Goal: Information Seeking & Learning: Find specific fact

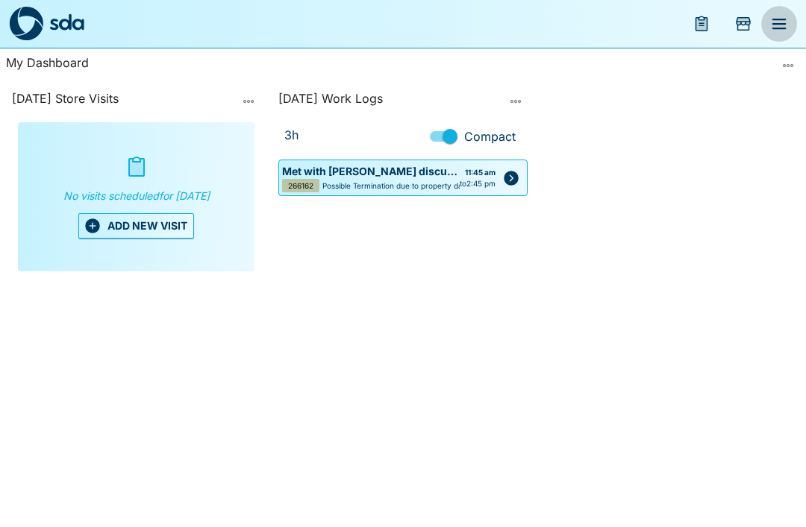
click at [782, 23] on icon "menu" at bounding box center [779, 24] width 14 height 10
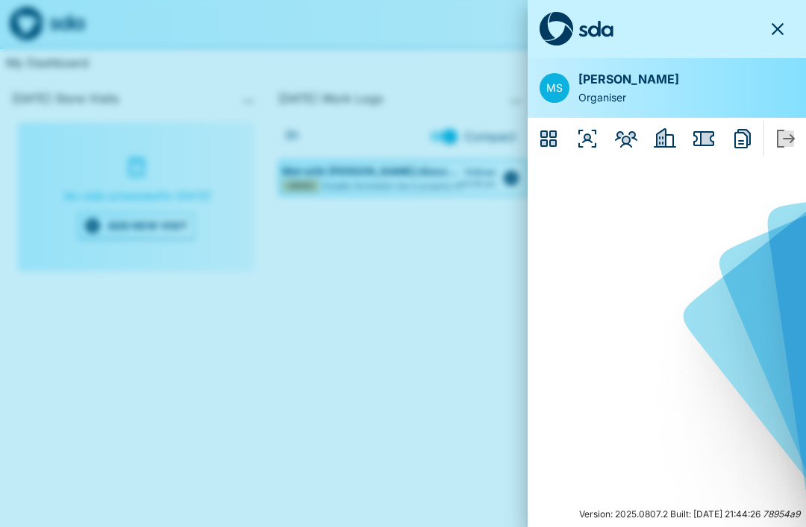
click at [637, 137] on icon "Members" at bounding box center [626, 139] width 24 height 24
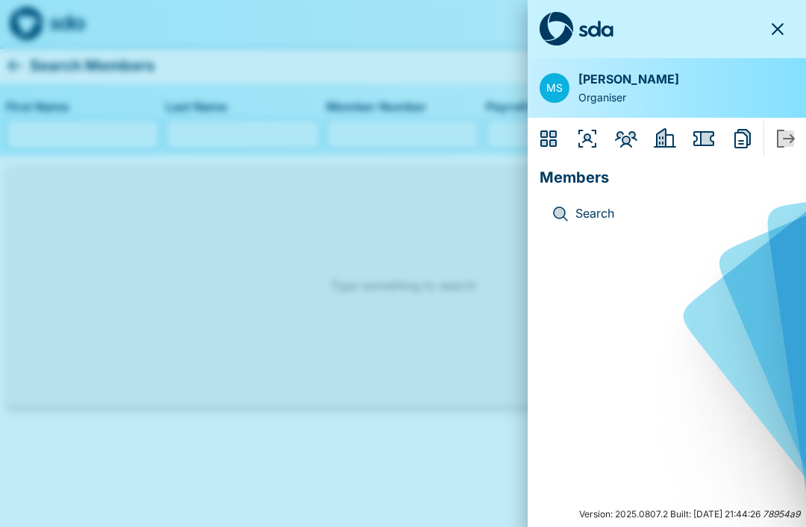
click at [580, 213] on p "Search" at bounding box center [678, 213] width 207 height 19
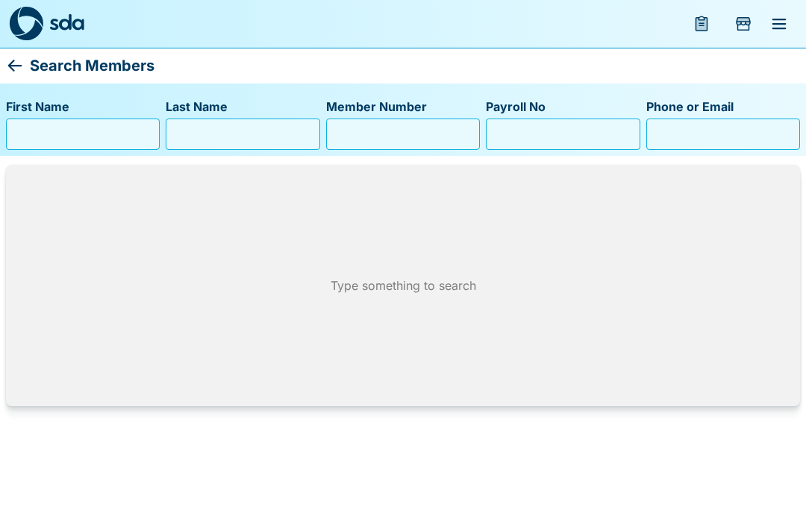
click at [28, 142] on input "First Name" at bounding box center [83, 134] width 140 height 24
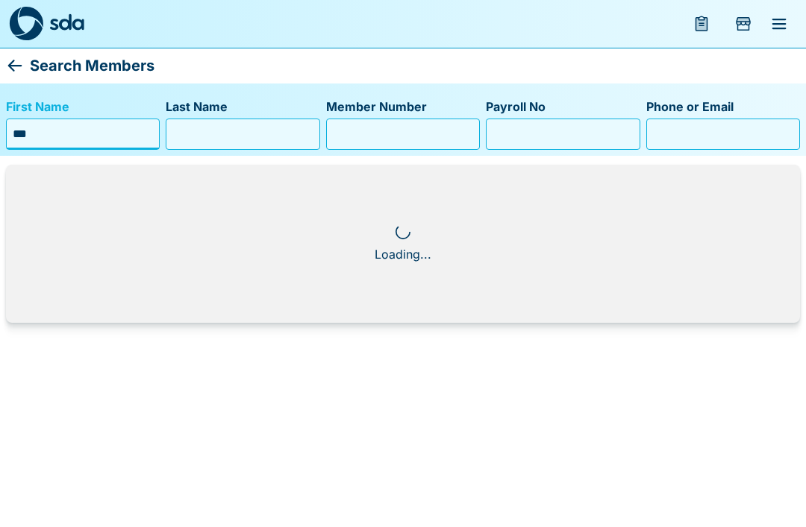
type input "***"
click at [188, 139] on input "Last Name" at bounding box center [242, 134] width 140 height 24
type input "******"
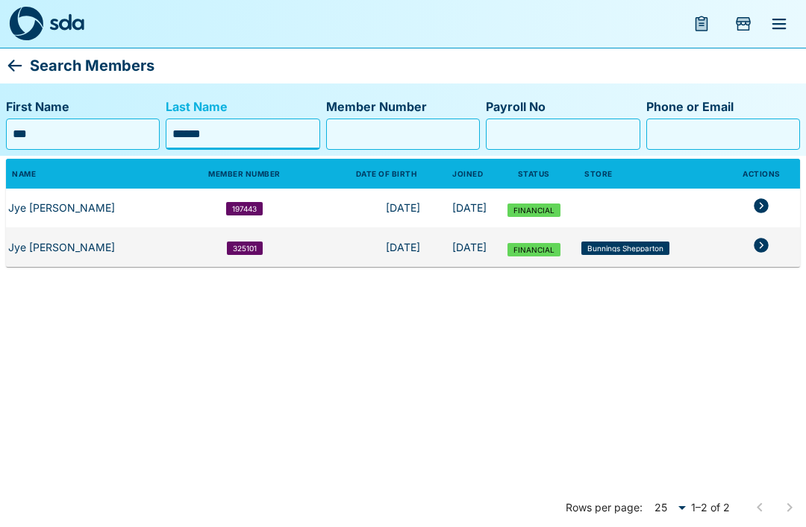
click at [758, 250] on icon "members table" at bounding box center [761, 245] width 15 height 15
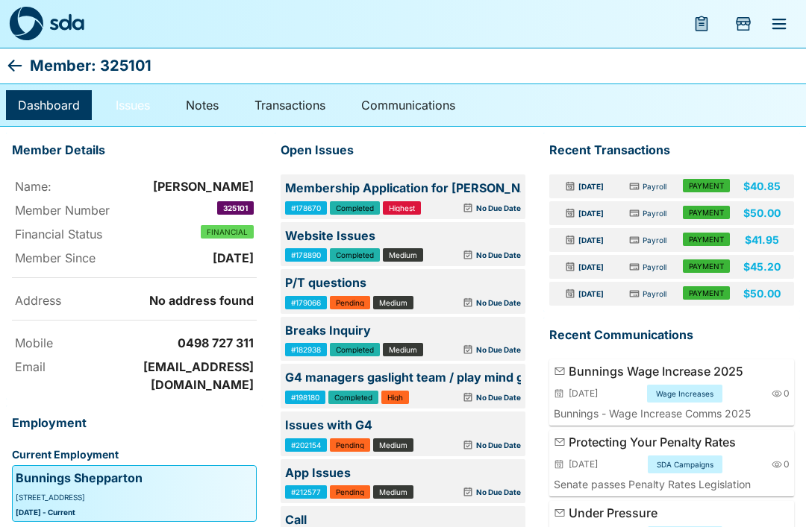
click at [121, 101] on link "Issues" at bounding box center [133, 105] width 58 height 30
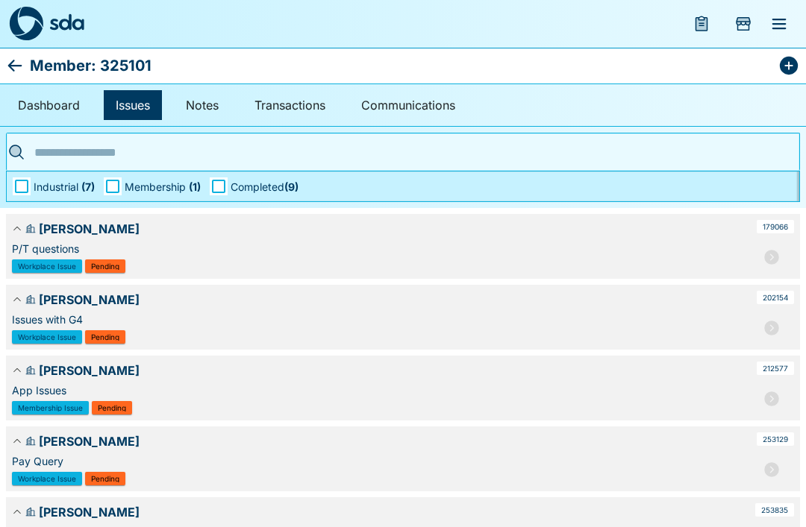
click at [771, 260] on icon "button" at bounding box center [771, 257] width 15 height 15
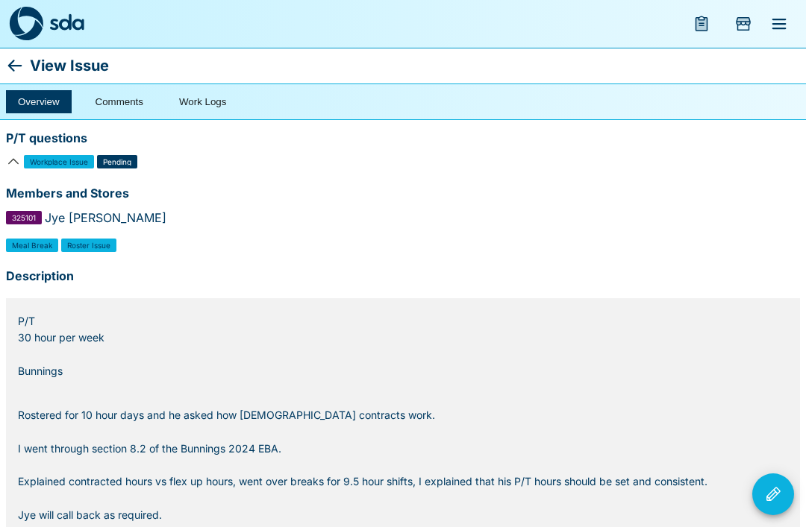
click at [19, 68] on icon at bounding box center [15, 66] width 18 height 18
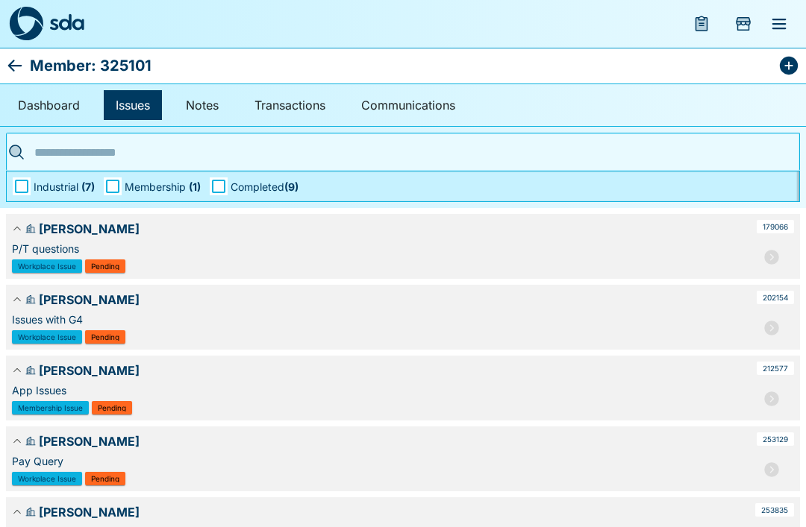
click at [132, 181] on span "Membership ( 1 )" at bounding box center [163, 187] width 76 height 16
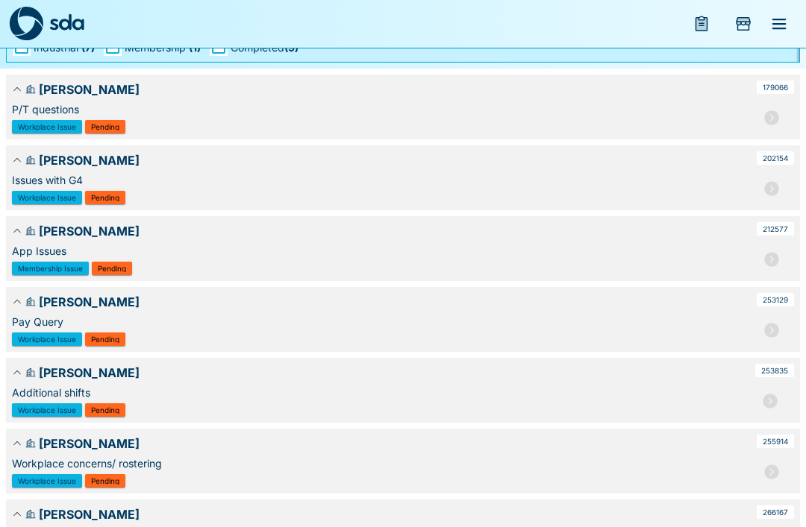
scroll to position [212, 0]
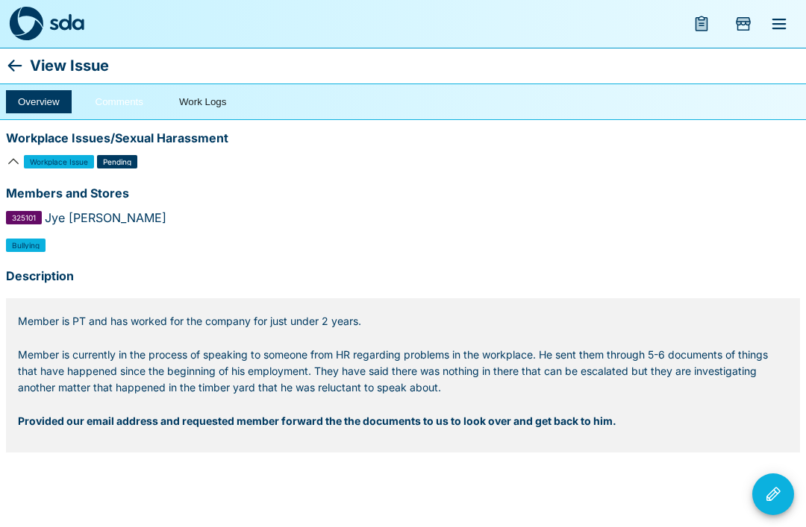
click at [124, 101] on button "Comments" at bounding box center [120, 101] width 72 height 23
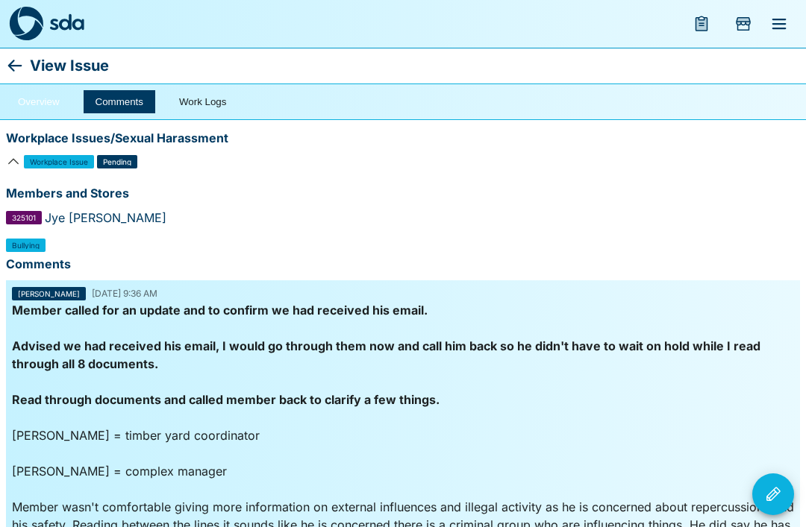
click at [39, 96] on button "Overview" at bounding box center [39, 101] width 66 height 23
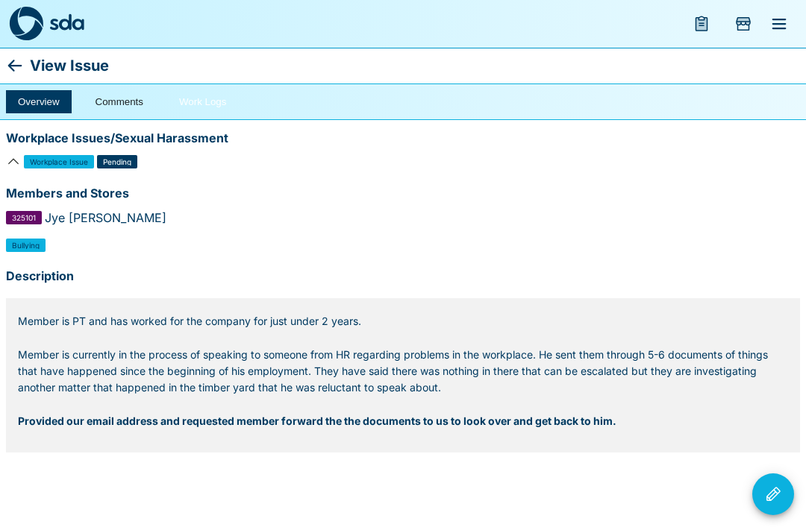
click at [173, 93] on button "Work Logs" at bounding box center [202, 101] width 71 height 23
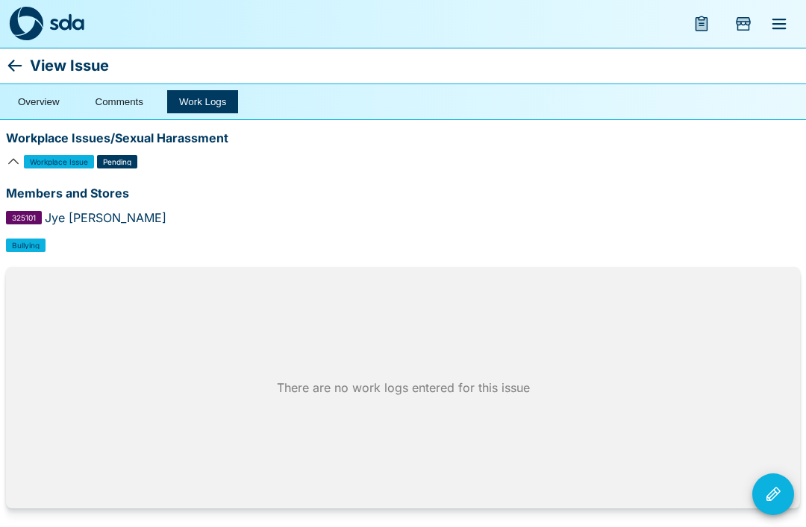
click at [11, 72] on icon at bounding box center [15, 66] width 18 height 18
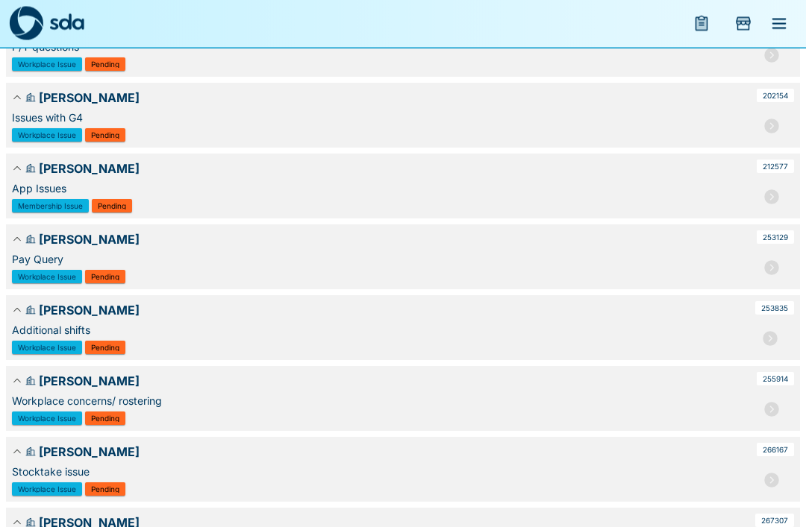
scroll to position [212, 0]
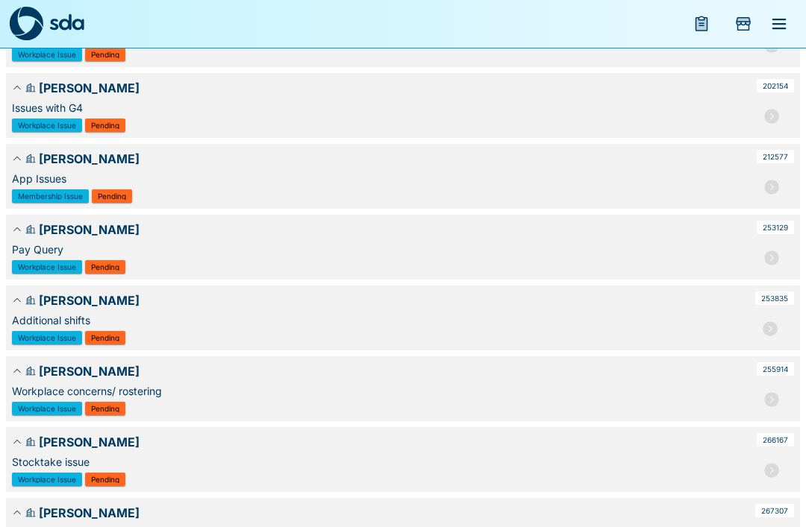
click at [773, 398] on icon "button" at bounding box center [771, 399] width 15 height 15
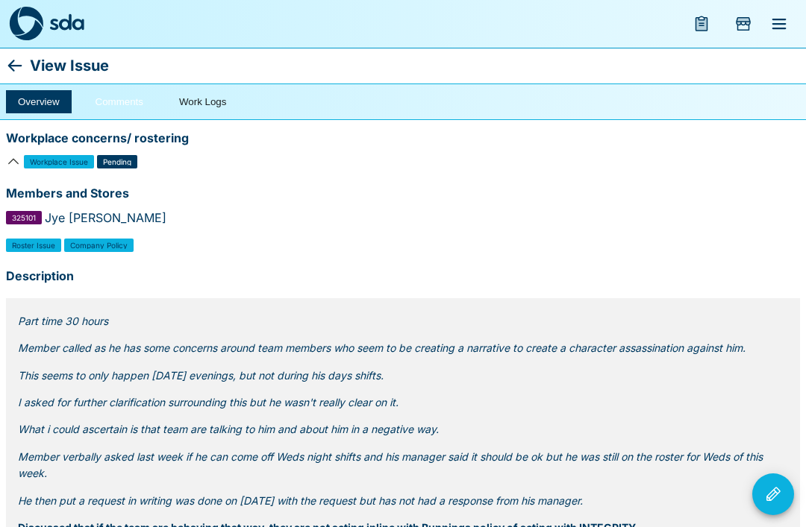
click at [120, 104] on button "Comments" at bounding box center [120, 101] width 72 height 23
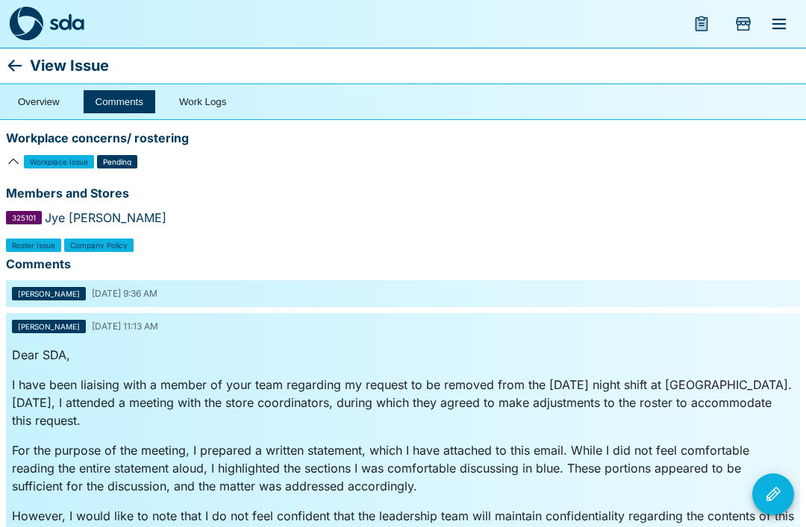
click at [13, 68] on icon at bounding box center [15, 66] width 18 height 18
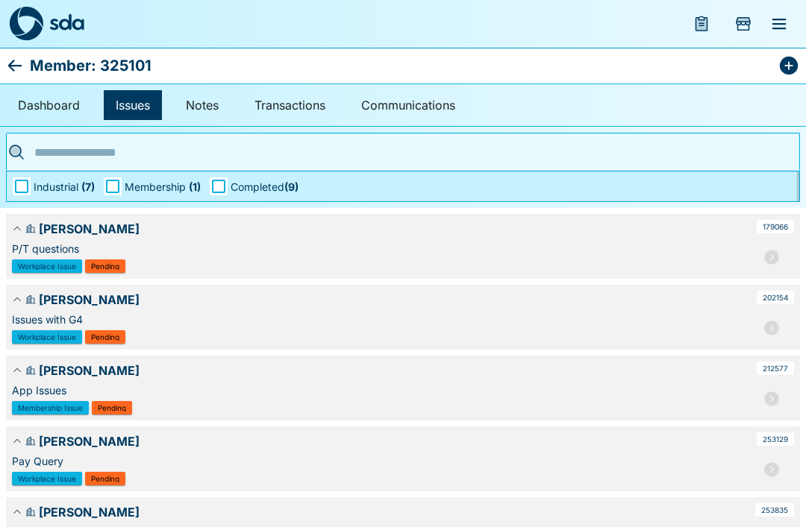
click at [104, 258] on div "Jye Hardie P/T questions Workplace Issue Pending 179066" at bounding box center [403, 246] width 794 height 65
click at [785, 257] on button "button" at bounding box center [772, 257] width 30 height 30
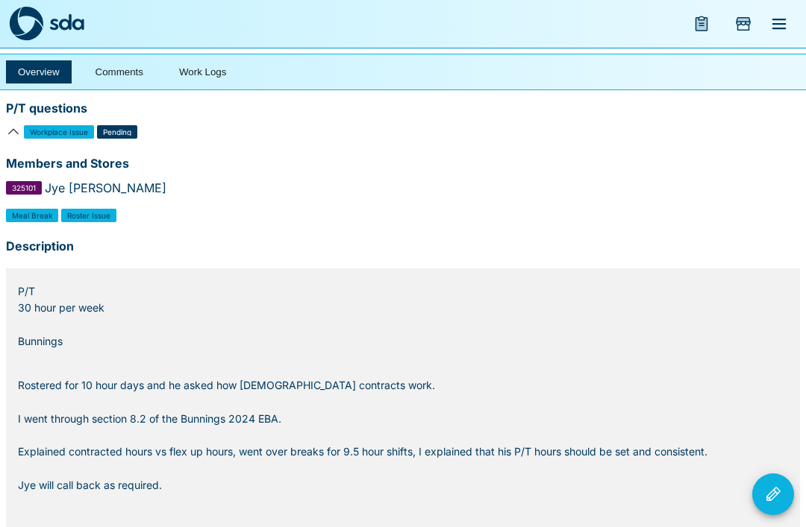
scroll to position [36, 0]
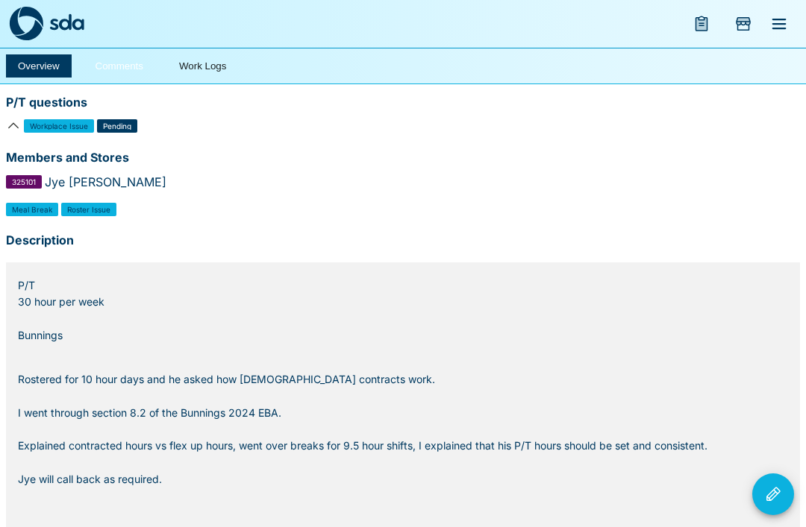
click at [107, 56] on button "Comments" at bounding box center [120, 65] width 72 height 23
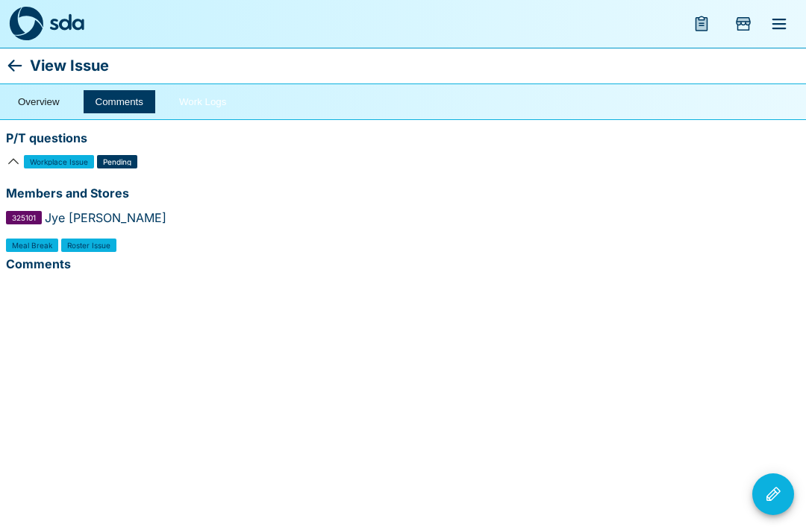
click at [199, 112] on button "Work Logs" at bounding box center [202, 101] width 71 height 23
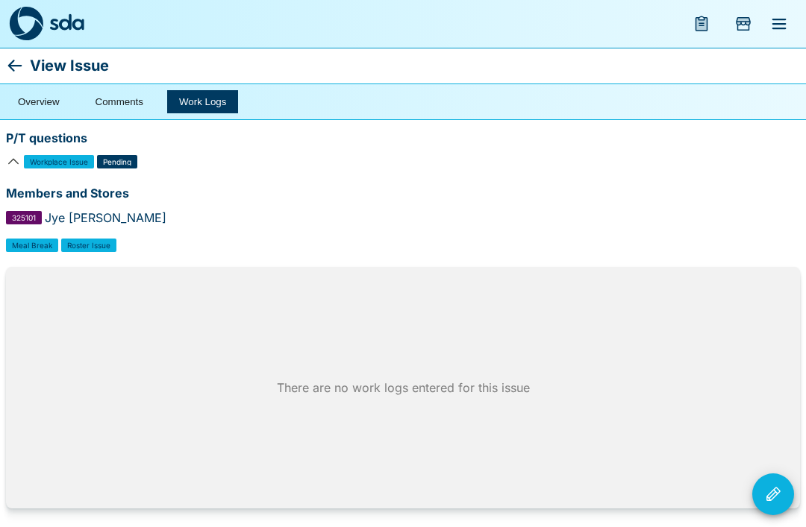
click at [19, 67] on icon at bounding box center [15, 66] width 18 height 18
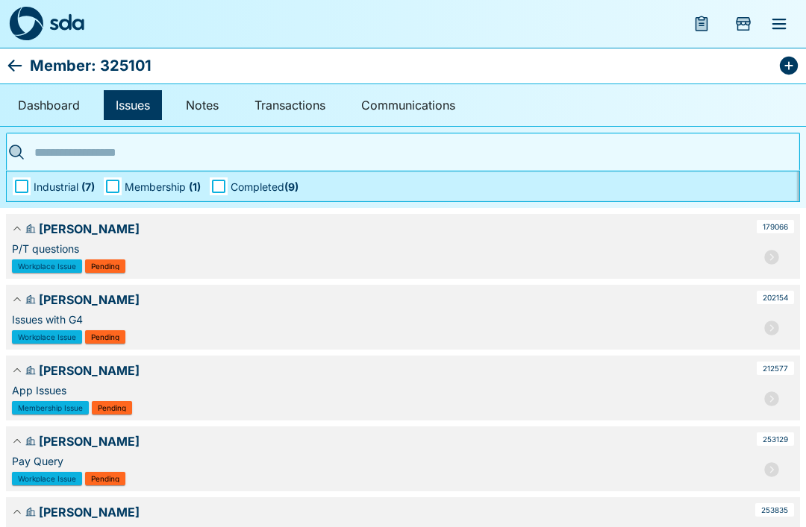
click at [764, 323] on icon "button" at bounding box center [771, 328] width 18 height 18
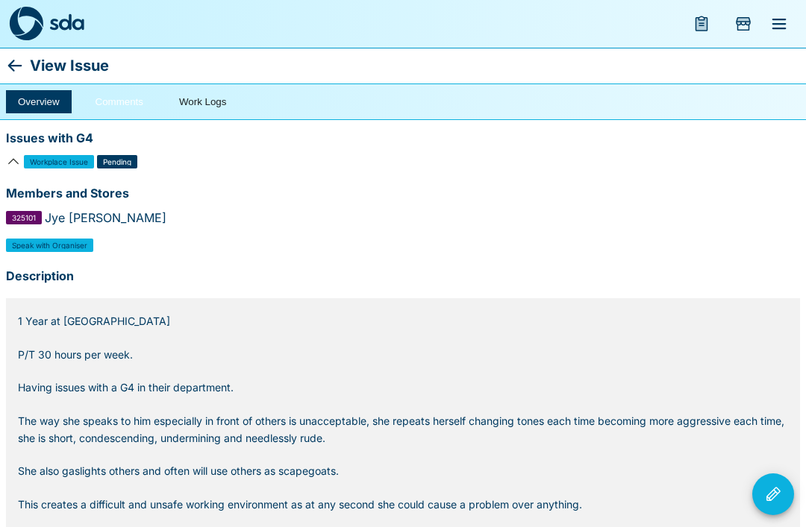
click at [103, 96] on button "Comments" at bounding box center [120, 101] width 72 height 23
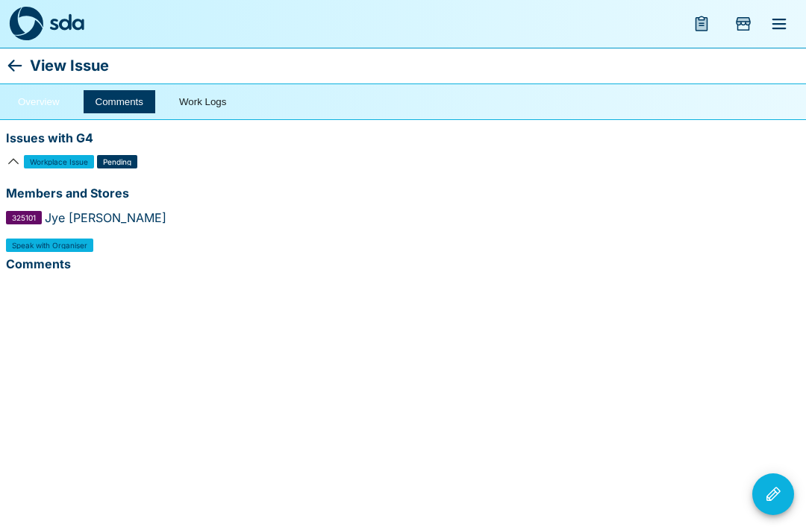
click at [39, 99] on button "Overview" at bounding box center [39, 101] width 66 height 23
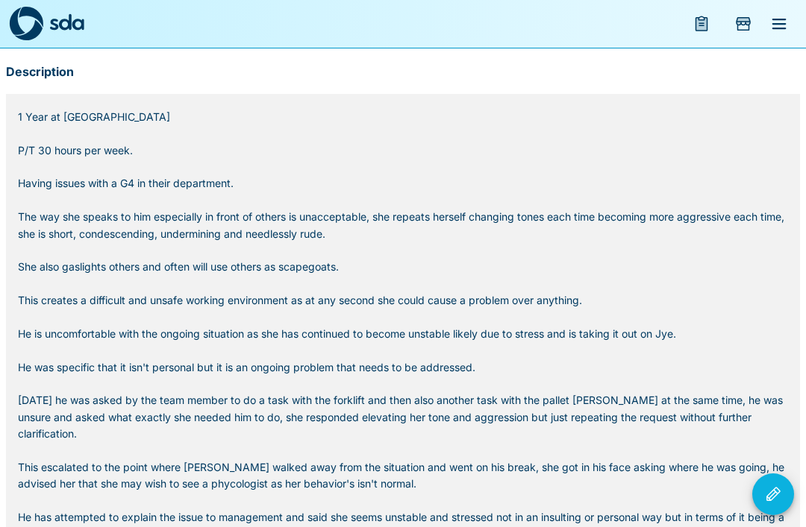
scroll to position [240, 0]
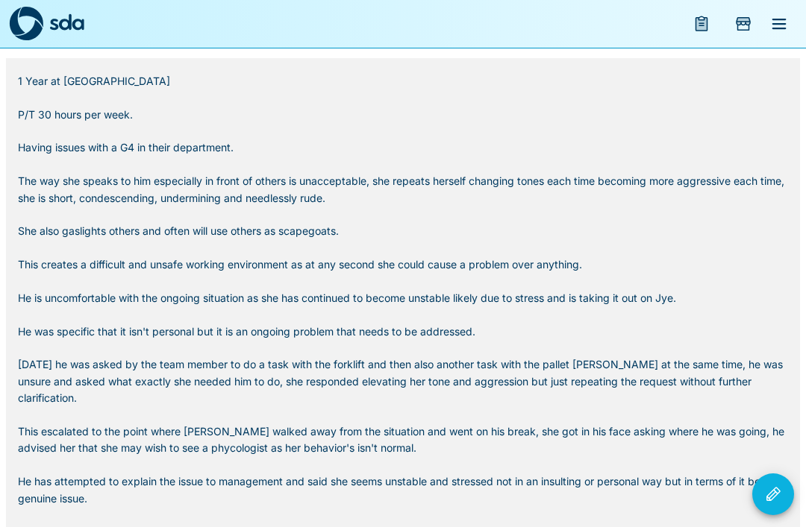
click at [39, 314] on p "1 Year at Bunnings P/T 30 hours per week. Having issues with a G4 in their depa…" at bounding box center [403, 323] width 770 height 501
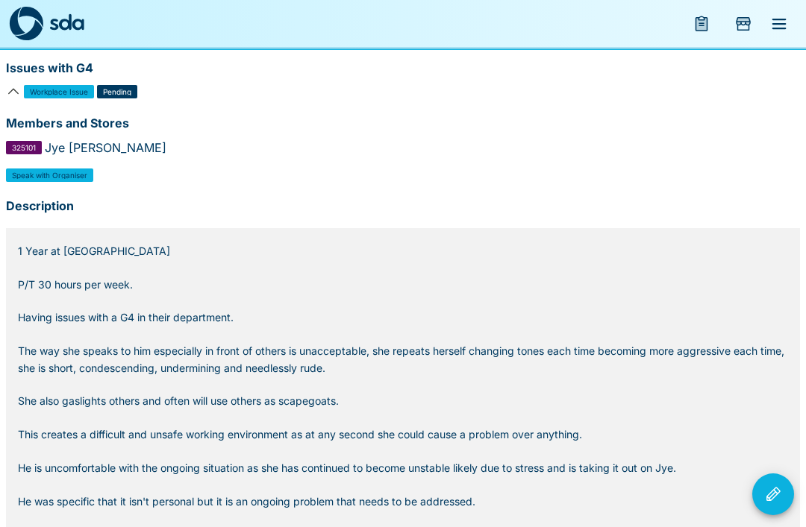
scroll to position [0, 0]
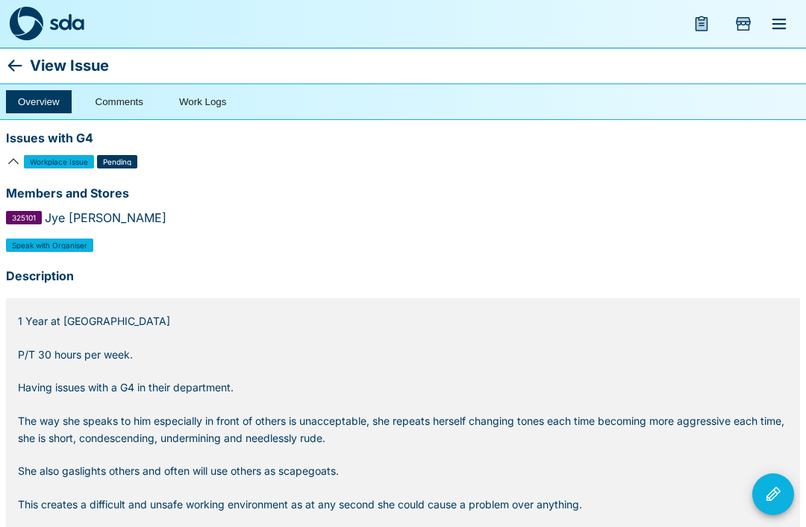
click at [22, 68] on icon at bounding box center [15, 66] width 18 height 18
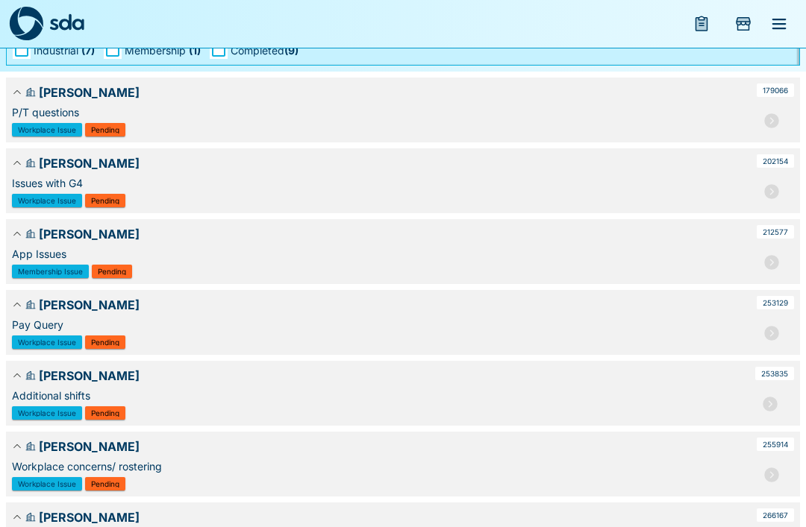
scroll to position [212, 0]
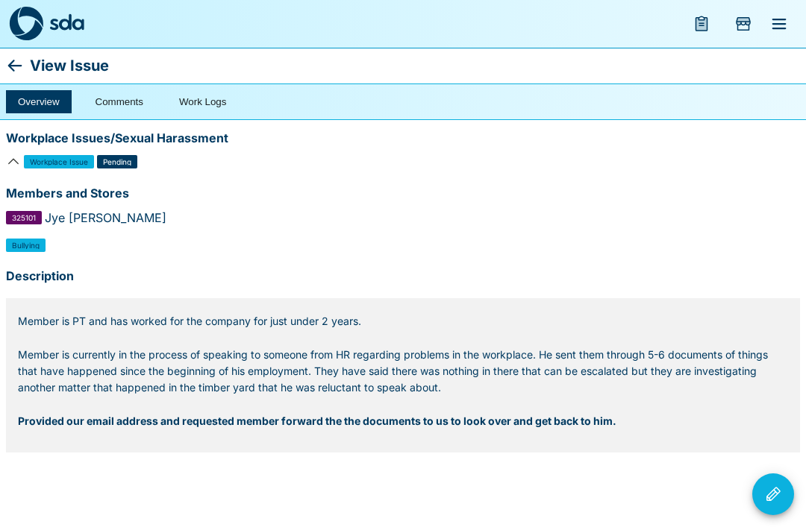
click at [22, 57] on icon at bounding box center [15, 66] width 18 height 18
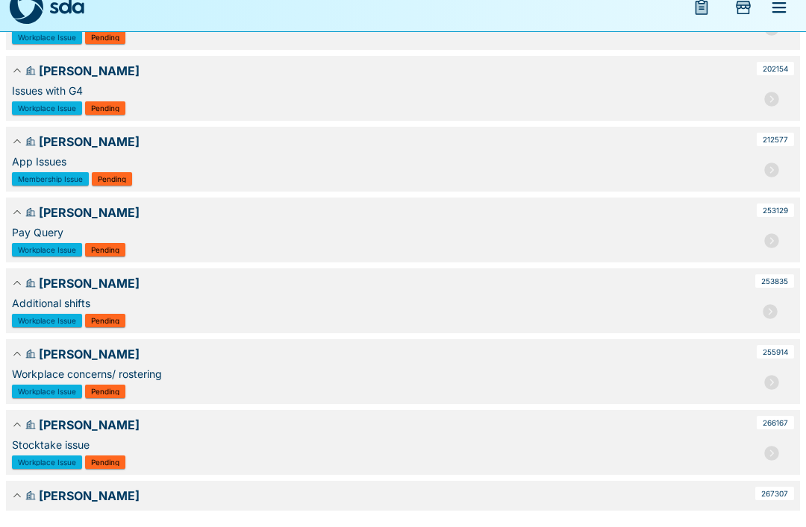
scroll to position [212, 0]
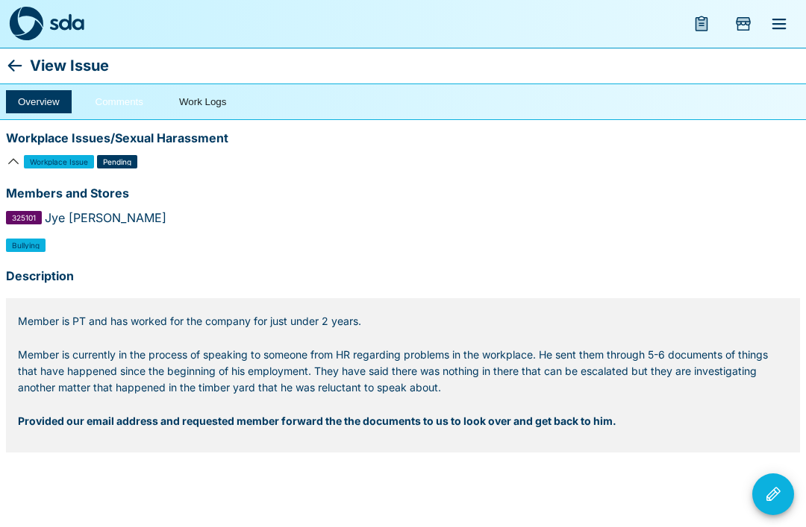
click at [112, 106] on button "Comments" at bounding box center [120, 101] width 72 height 23
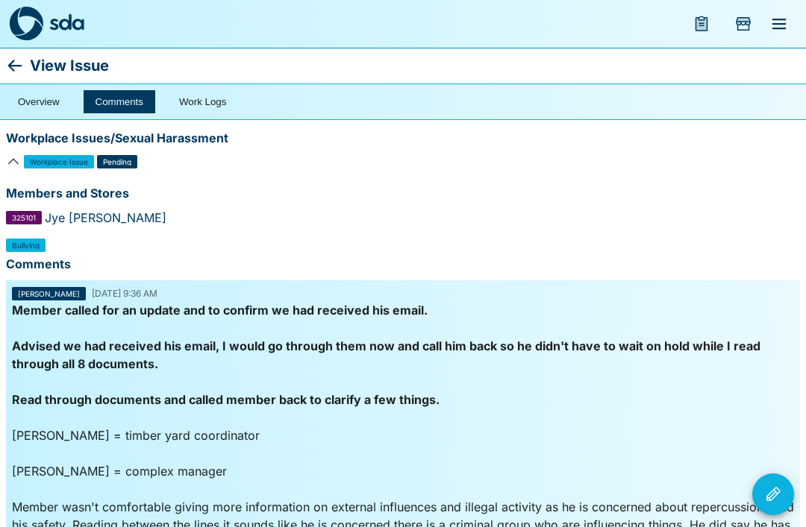
click at [10, 64] on icon at bounding box center [15, 66] width 14 height 12
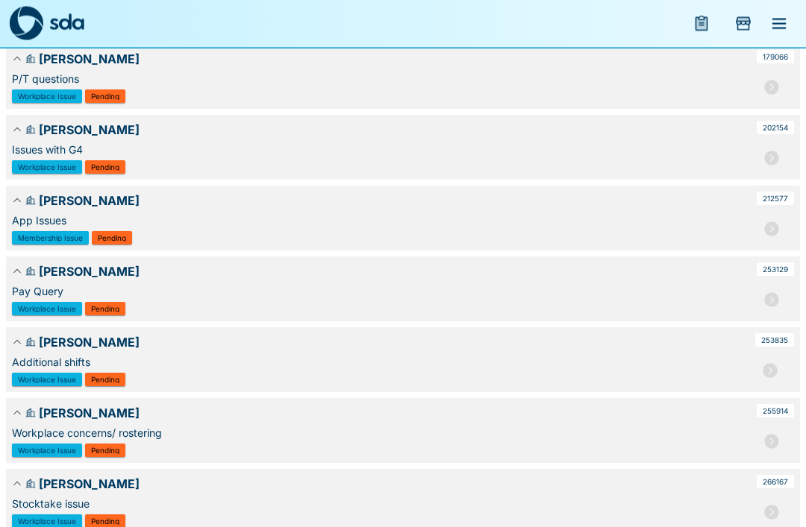
scroll to position [212, 0]
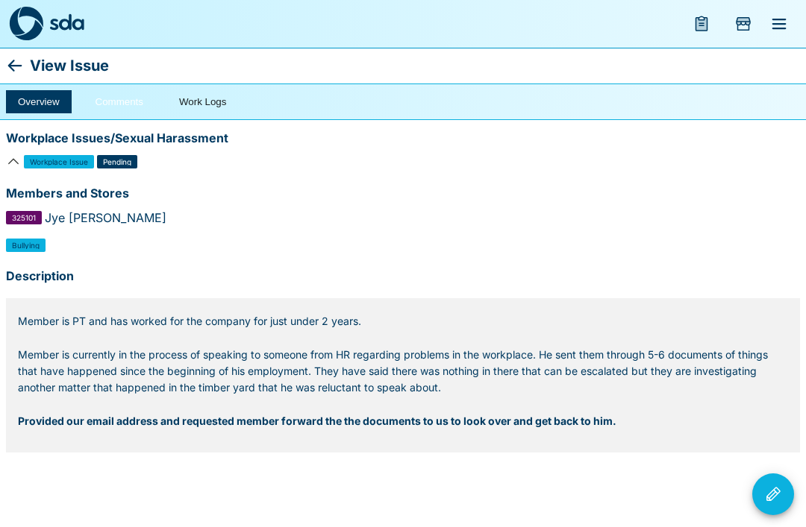
click at [117, 95] on button "Comments" at bounding box center [120, 101] width 72 height 23
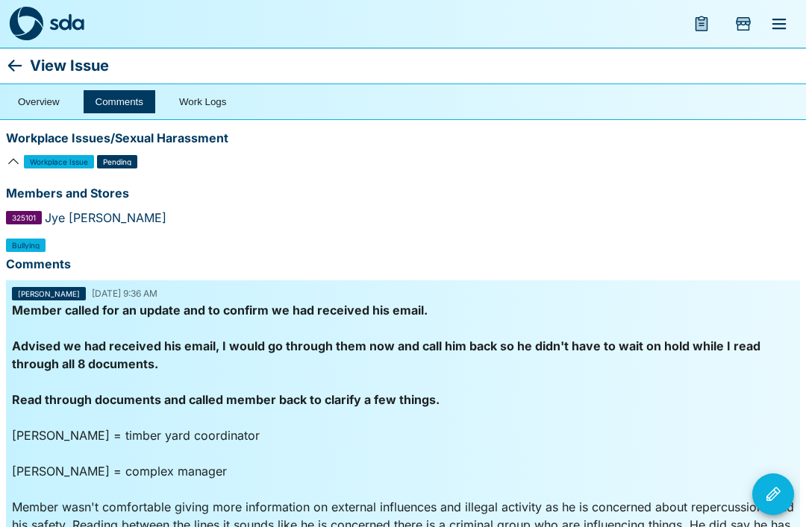
click at [9, 59] on icon at bounding box center [15, 66] width 18 height 18
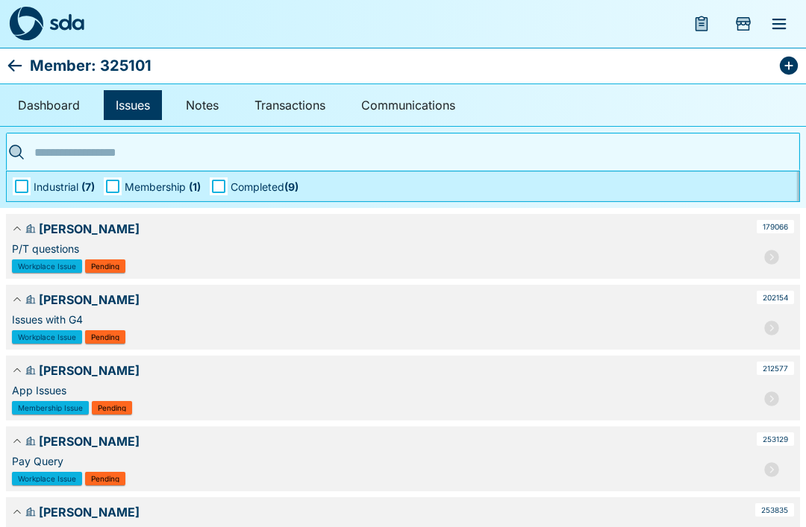
click at [128, 105] on link "Issues" at bounding box center [133, 105] width 58 height 30
click at [782, 252] on button "button" at bounding box center [772, 257] width 30 height 30
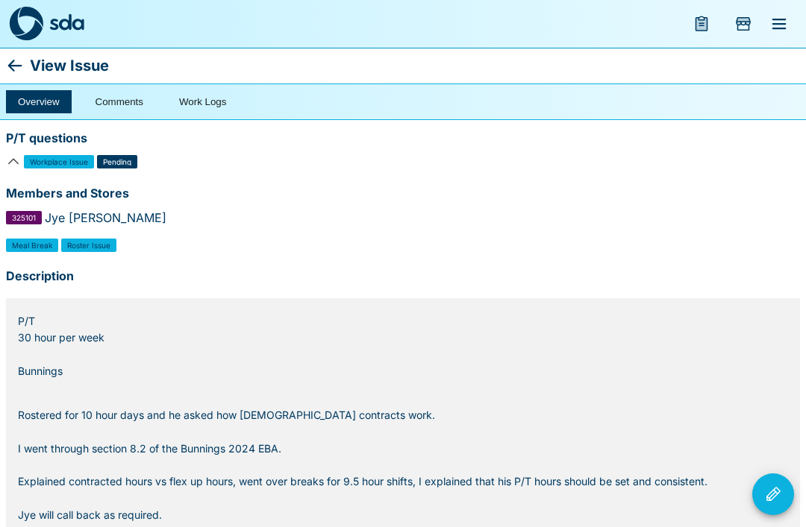
click at [10, 62] on icon at bounding box center [15, 66] width 18 height 18
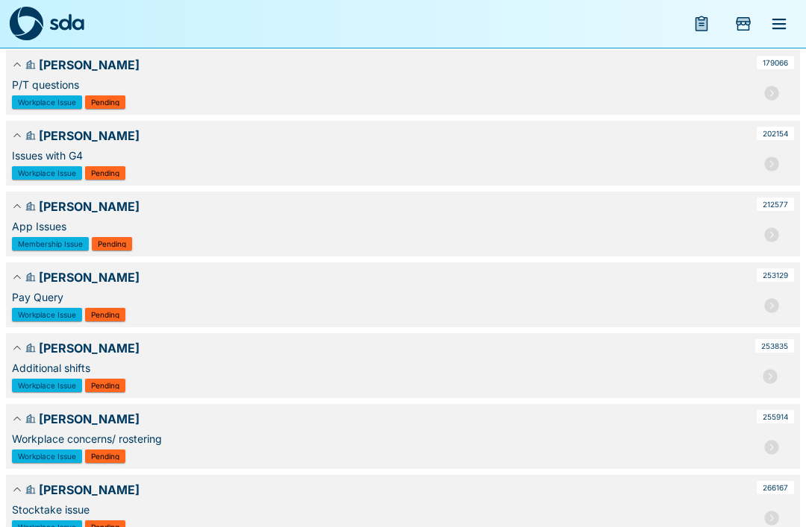
scroll to position [212, 0]
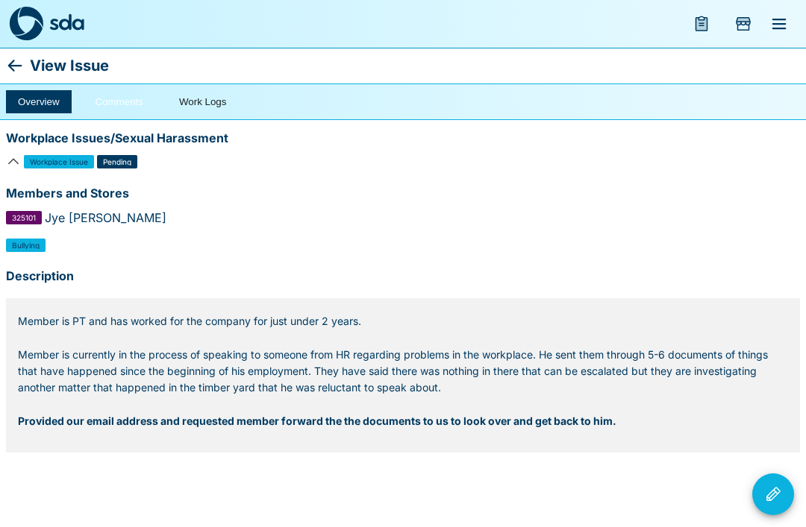
click at [111, 98] on button "Comments" at bounding box center [120, 101] width 72 height 23
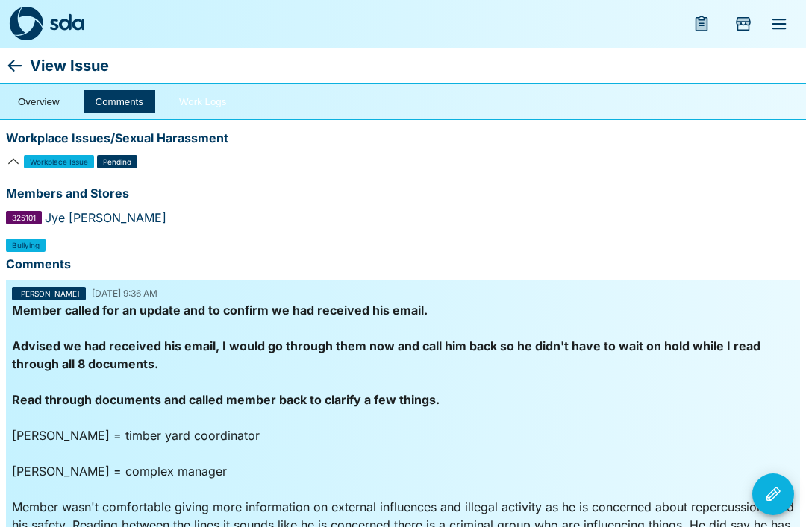
click at [187, 93] on button "Work Logs" at bounding box center [202, 101] width 71 height 23
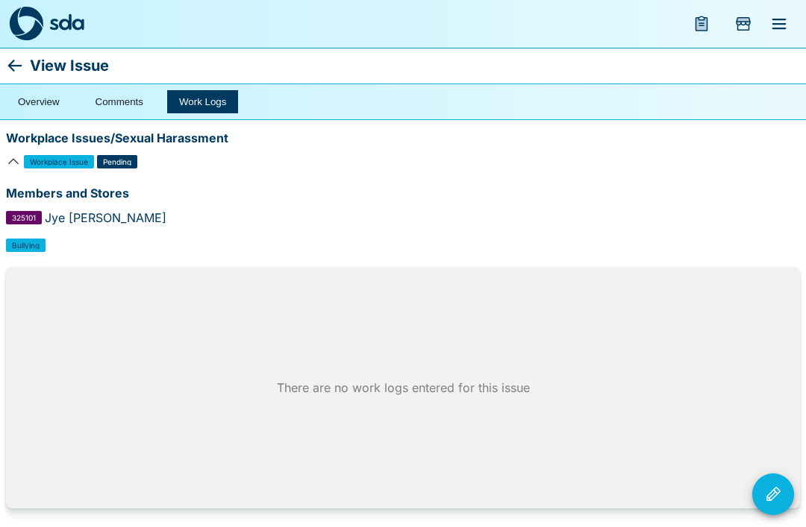
click at [7, 63] on icon at bounding box center [15, 66] width 18 height 18
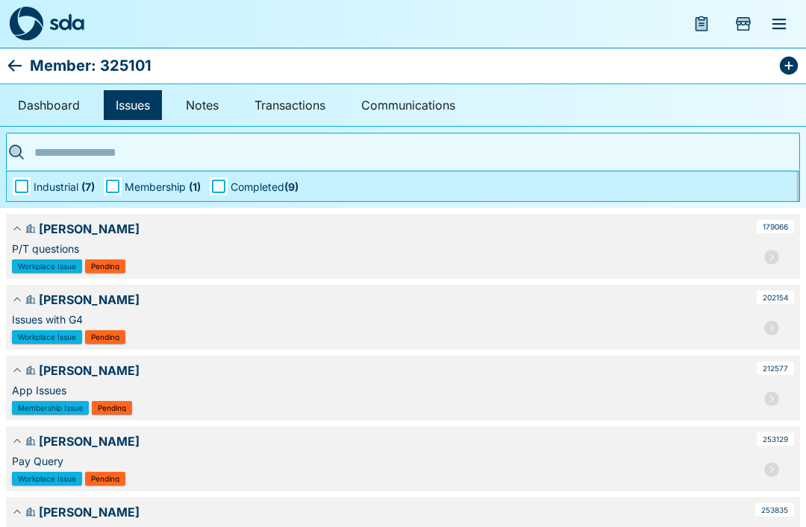
click at [278, 192] on span "Completed ( 9 )" at bounding box center [265, 187] width 68 height 16
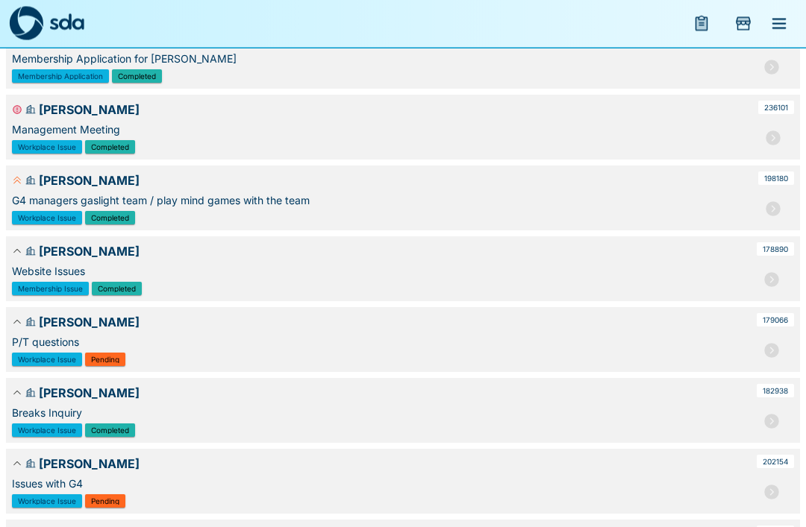
scroll to position [192, 0]
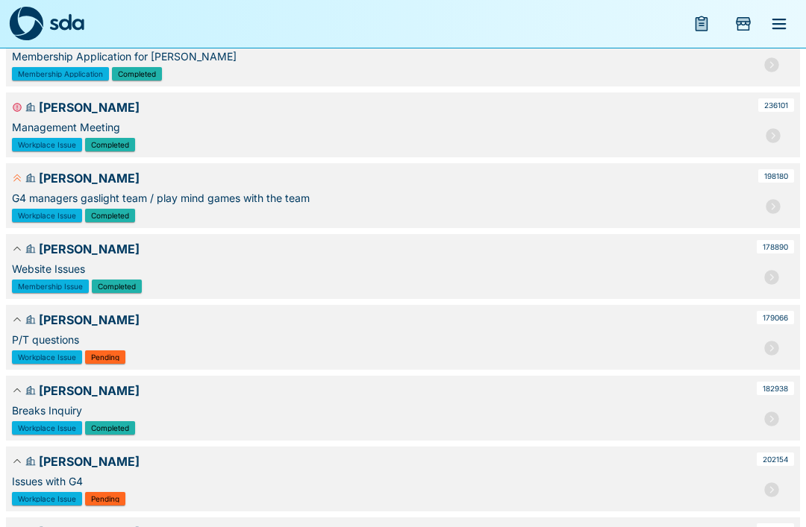
click at [234, 195] on div "G4 managers gaslight team / play mind games with the team" at bounding box center [383, 198] width 743 height 16
click at [768, 207] on icon "button" at bounding box center [772, 206] width 15 height 15
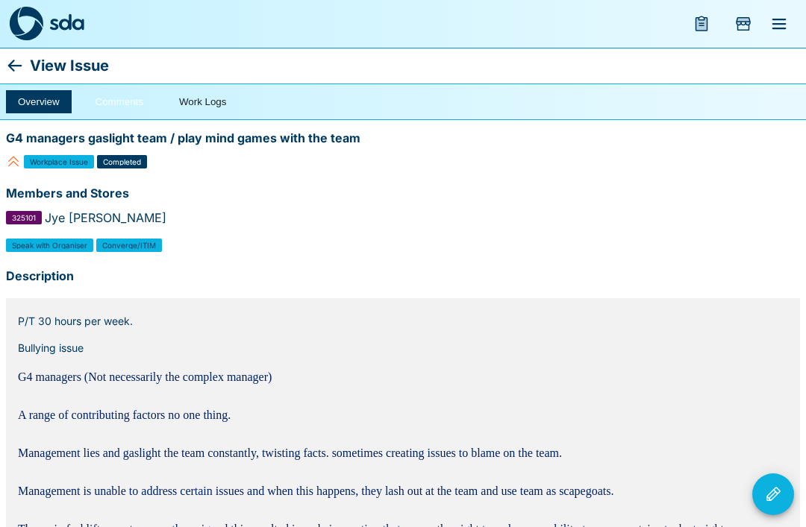
click at [107, 91] on button "Comments" at bounding box center [120, 101] width 72 height 23
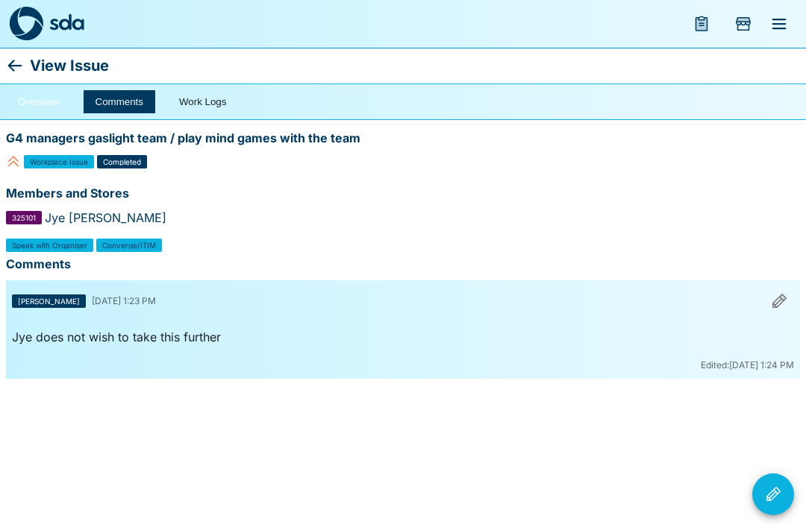
click at [32, 102] on button "Overview" at bounding box center [39, 101] width 66 height 23
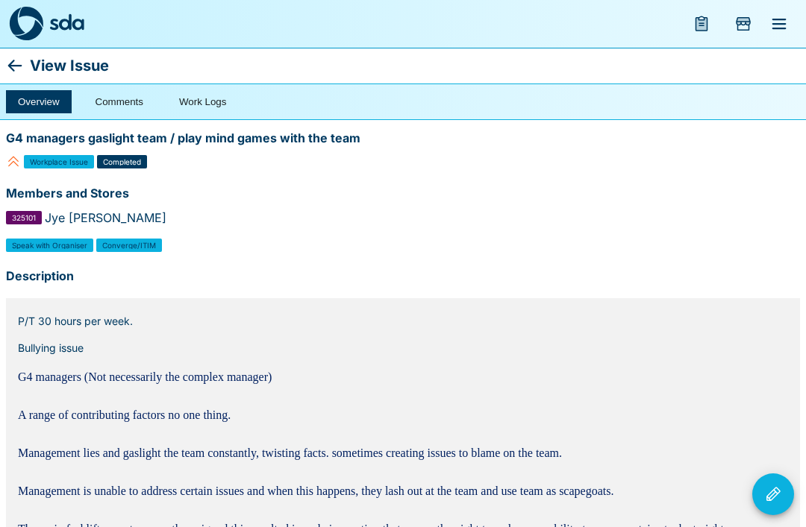
click at [20, 69] on icon at bounding box center [15, 66] width 18 height 18
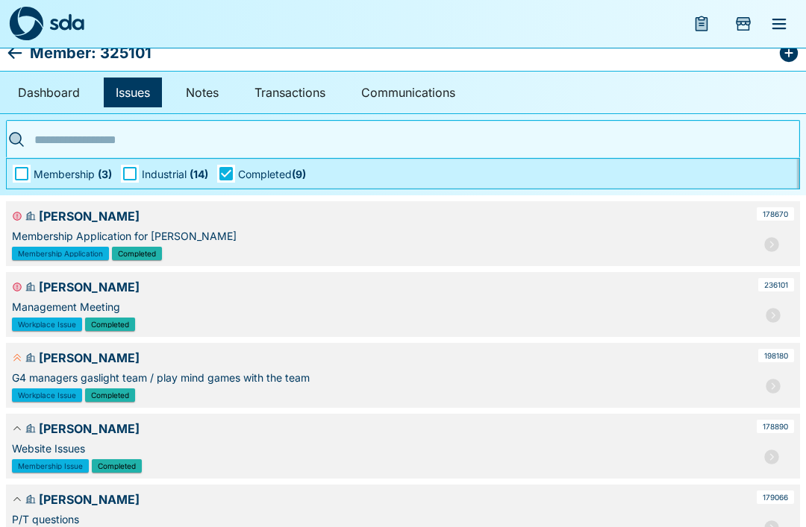
scroll to position [14, 0]
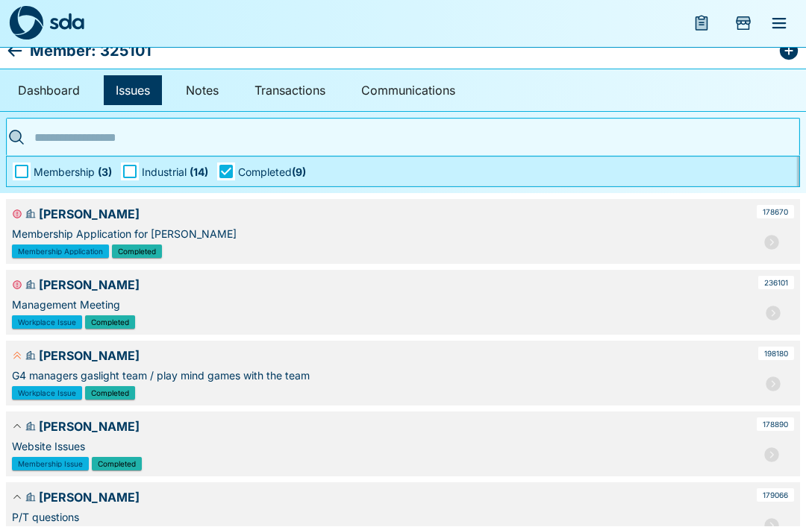
click at [780, 306] on icon "button" at bounding box center [773, 314] width 18 height 18
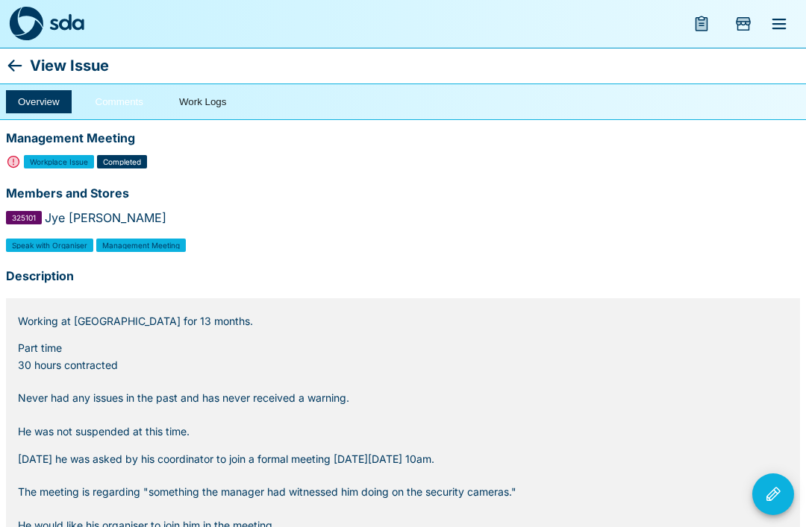
click at [117, 109] on button "Comments" at bounding box center [120, 101] width 72 height 23
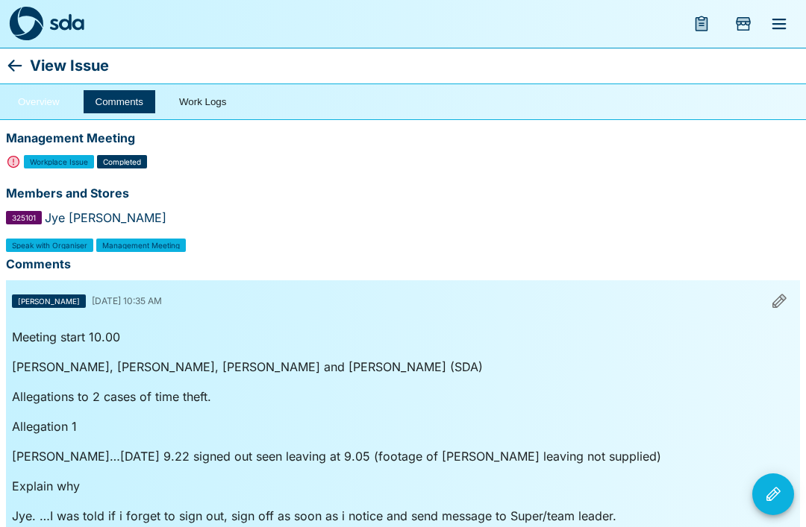
click at [33, 104] on button "Overview" at bounding box center [39, 101] width 66 height 23
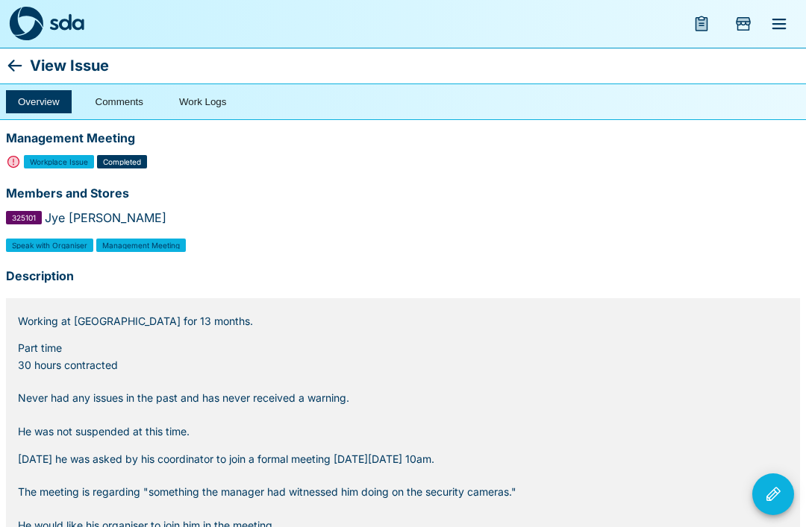
click at [0, 68] on div "View Issue" at bounding box center [403, 66] width 806 height 36
click at [10, 62] on icon at bounding box center [15, 66] width 18 height 18
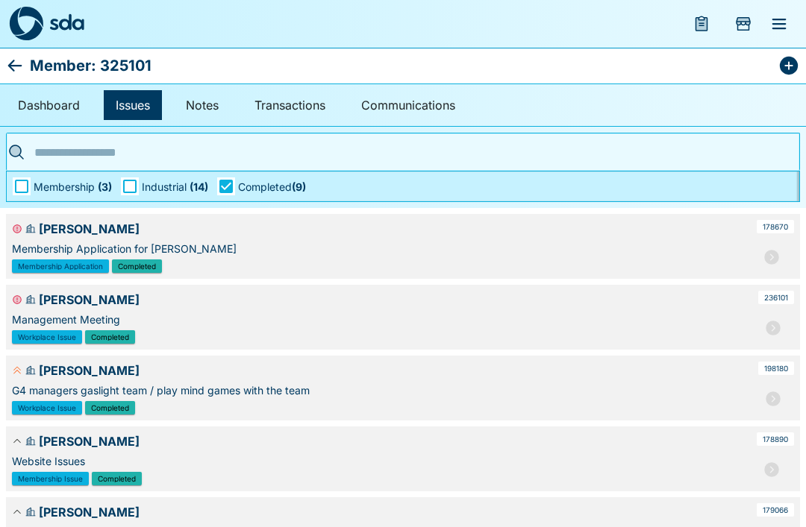
click at [181, 191] on span "Industrial ( 14 )" at bounding box center [175, 187] width 66 height 16
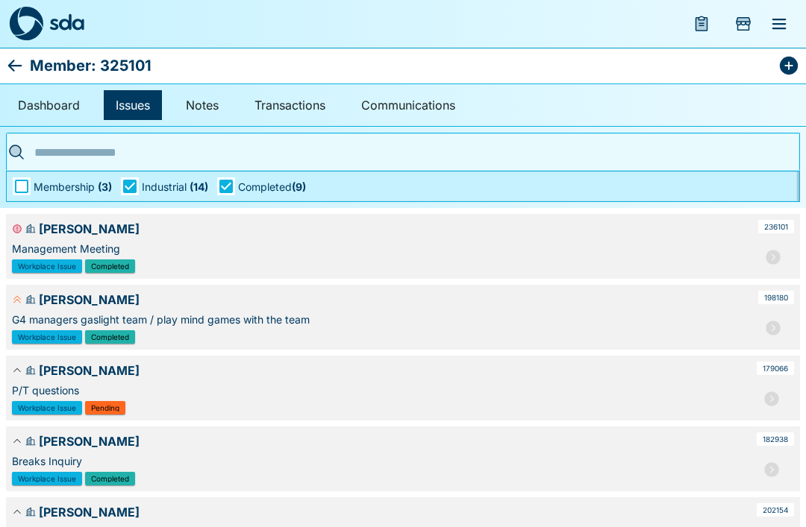
click at [780, 253] on icon "button" at bounding box center [773, 257] width 18 height 18
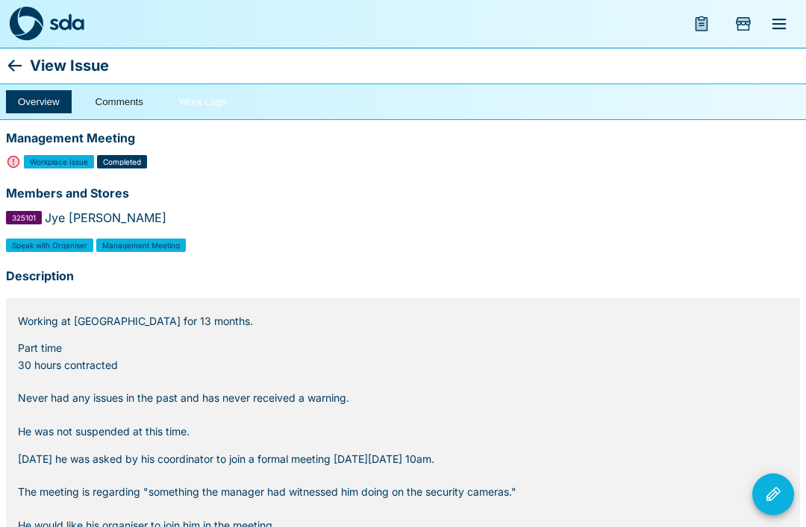
click at [197, 111] on button "Work Logs" at bounding box center [202, 101] width 71 height 23
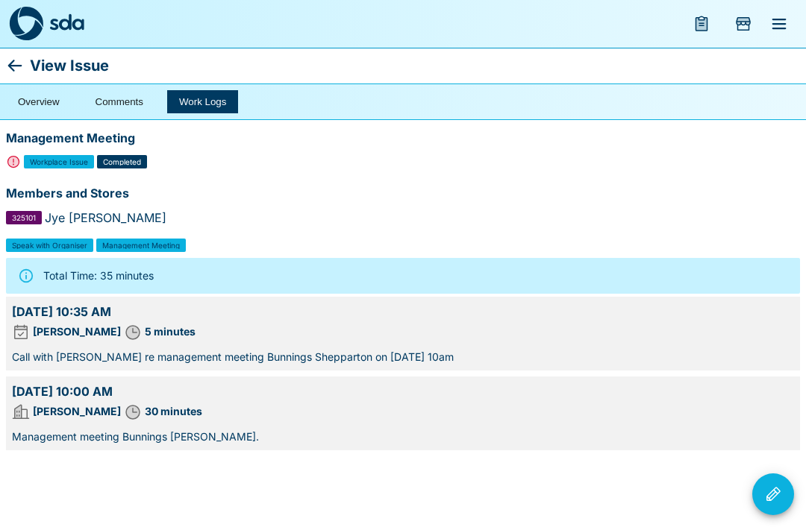
click at [11, 71] on icon at bounding box center [15, 66] width 18 height 18
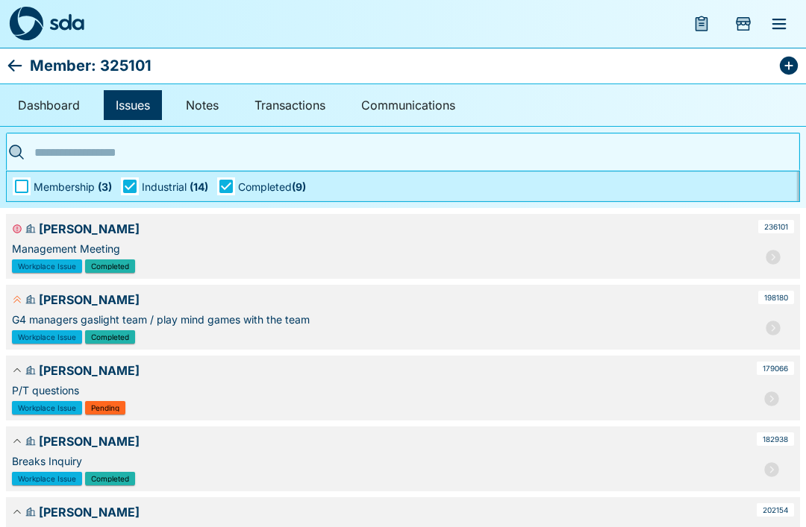
click at [8, 72] on icon at bounding box center [15, 66] width 18 height 18
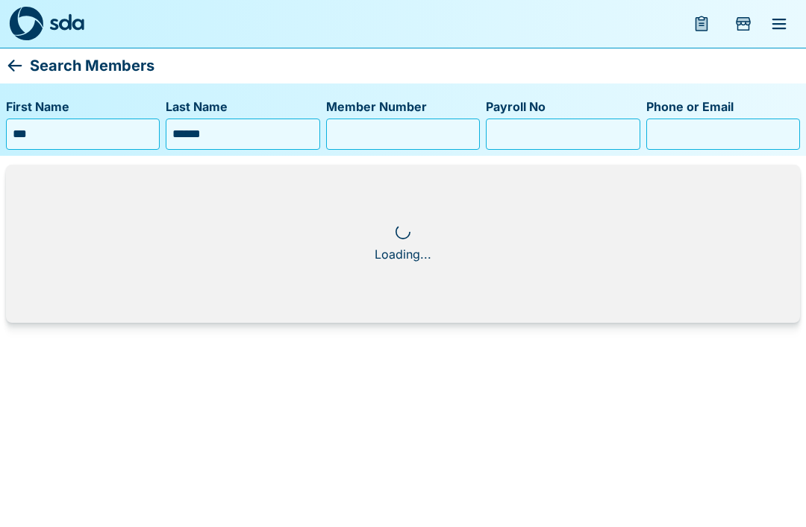
click at [22, 61] on icon at bounding box center [15, 66] width 18 height 18
click at [47, 65] on p "Search Members" at bounding box center [92, 66] width 125 height 24
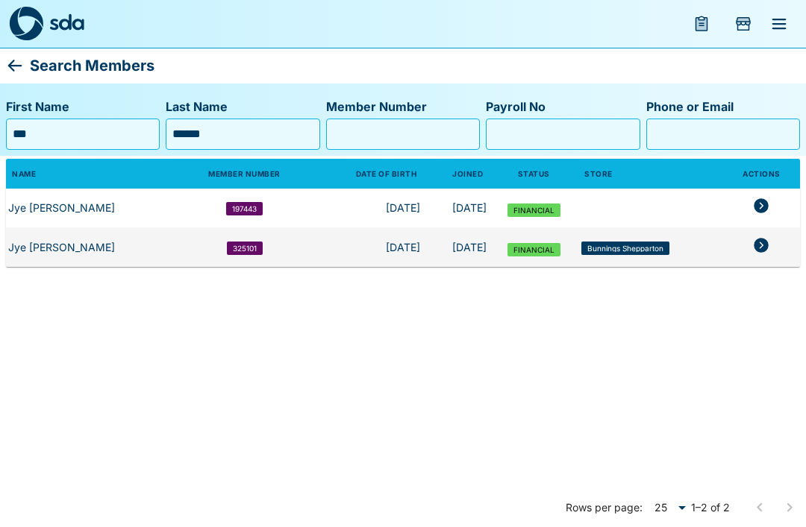
click at [20, 69] on icon at bounding box center [15, 66] width 18 height 18
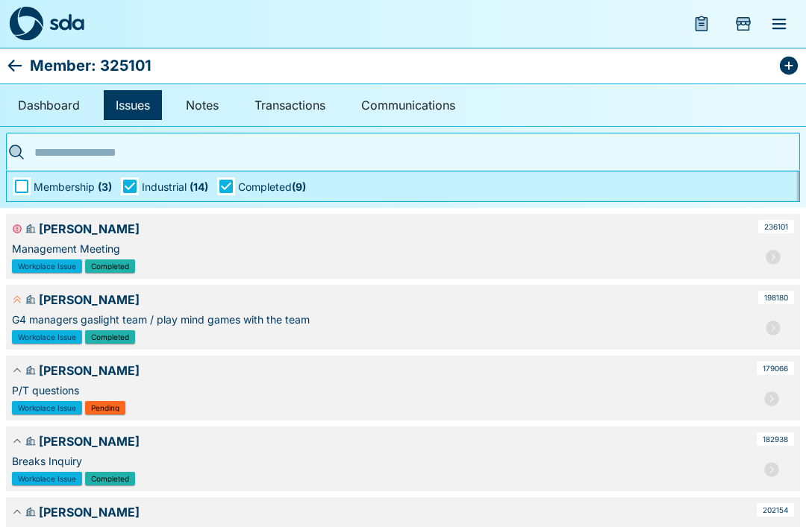
click at [21, 67] on icon at bounding box center [15, 66] width 18 height 18
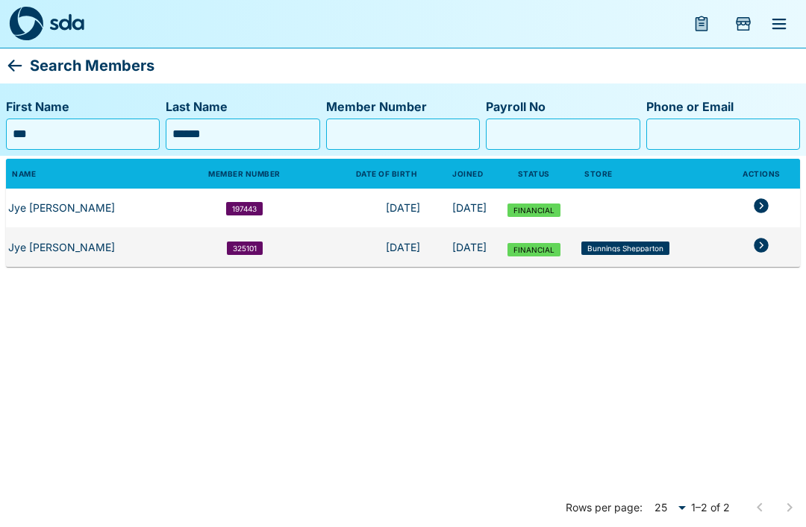
click at [26, 52] on div "Search Members" at bounding box center [403, 66] width 806 height 36
click at [19, 28] on img at bounding box center [26, 24] width 34 height 34
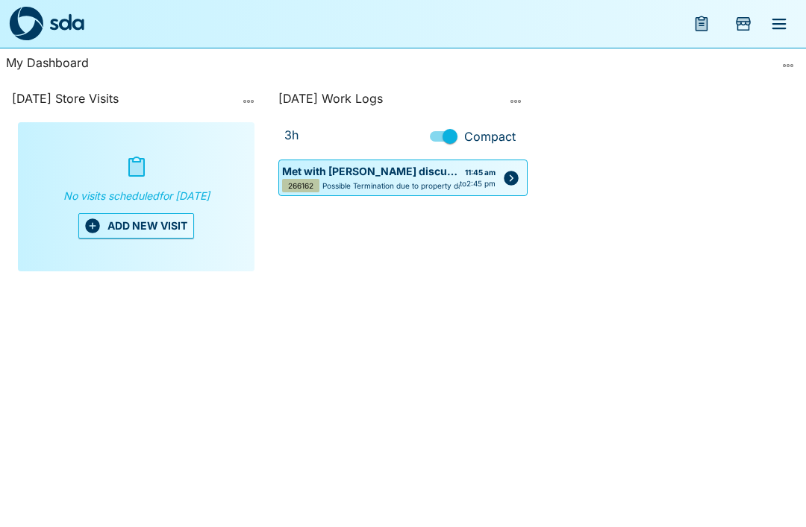
click at [793, 15] on button "menu" at bounding box center [779, 24] width 36 height 36
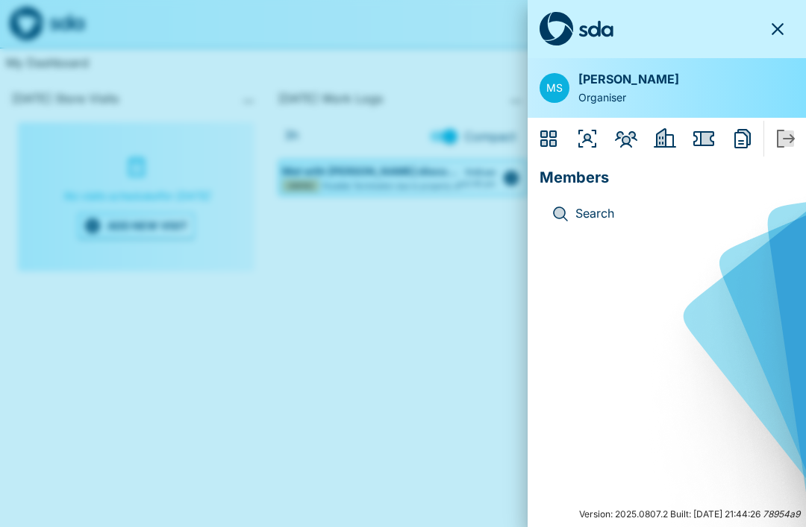
click at [620, 138] on icon "Members" at bounding box center [626, 139] width 24 height 24
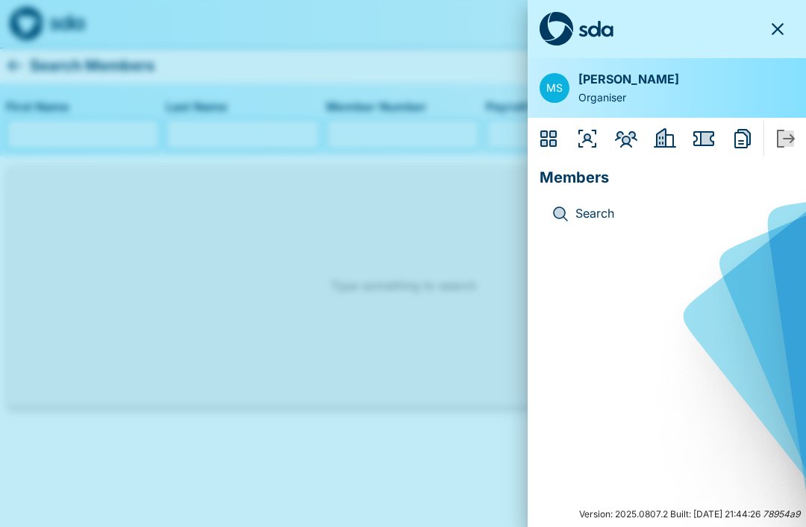
click at [423, 269] on div at bounding box center [403, 263] width 806 height 527
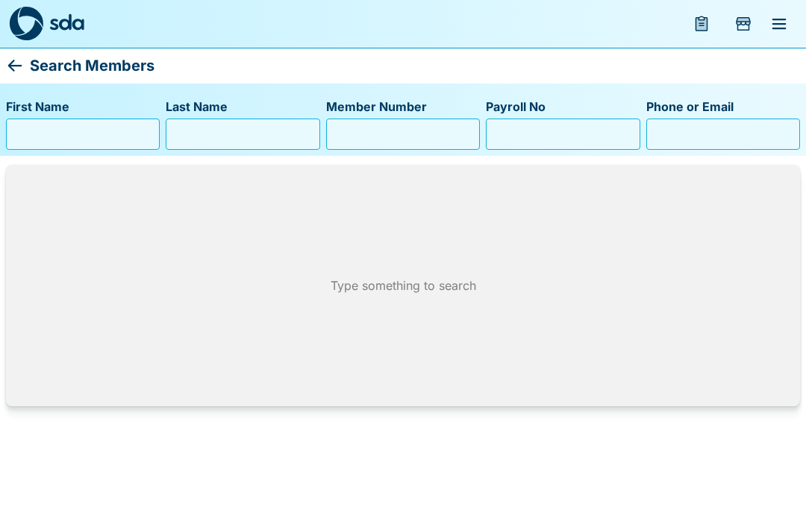
click at [686, 145] on input "Phone or Email" at bounding box center [723, 134] width 140 height 24
click at [672, 137] on input "Phone or Email" at bounding box center [723, 134] width 140 height 24
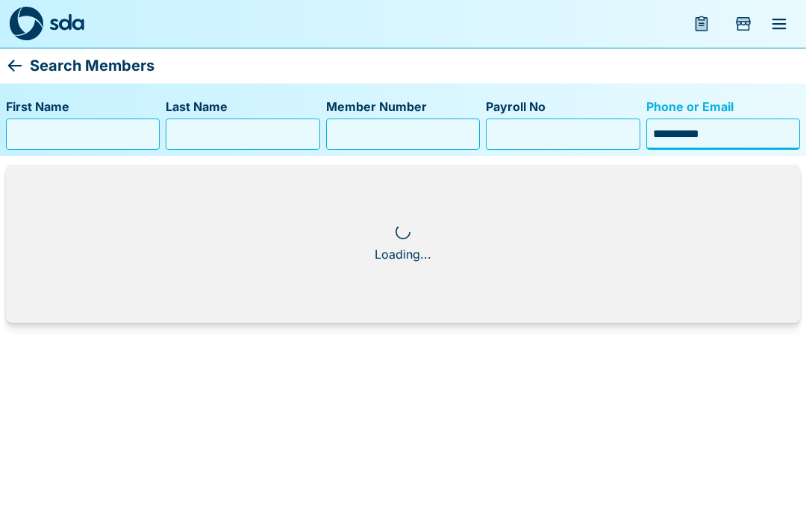
type input "**********"
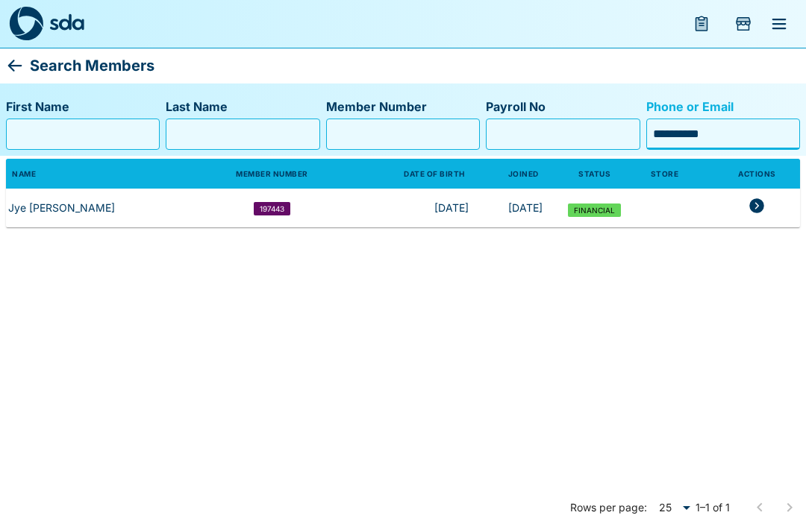
click at [39, 247] on div "Name Member Number Date of Birth Joined Status Store Actions Jye Hardie 197443 …" at bounding box center [403, 210] width 794 height 109
